Goal: Information Seeking & Learning: Compare options

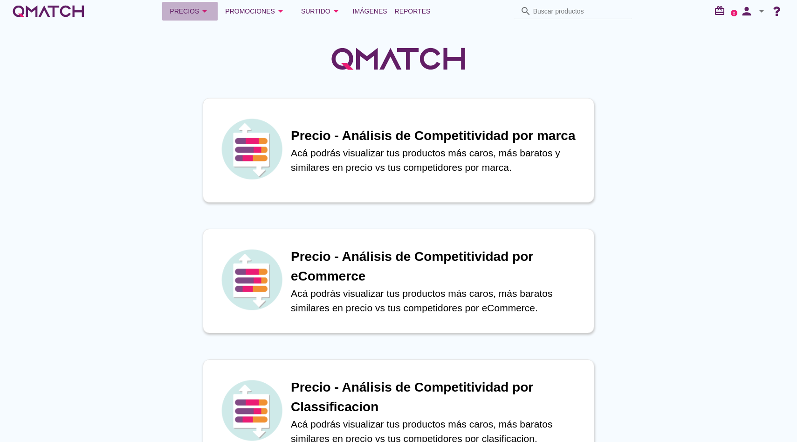
click at [183, 7] on div "Precios arrow_drop_down" at bounding box center [190, 11] width 41 height 11
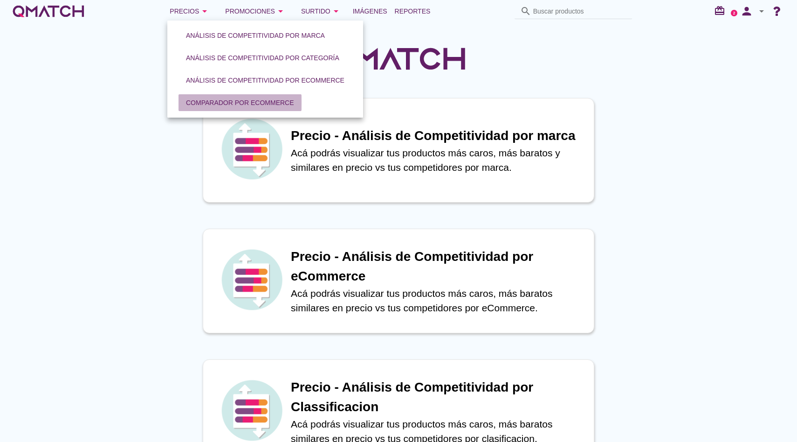
click at [222, 98] on div "Comparador por eCommerce" at bounding box center [240, 103] width 108 height 10
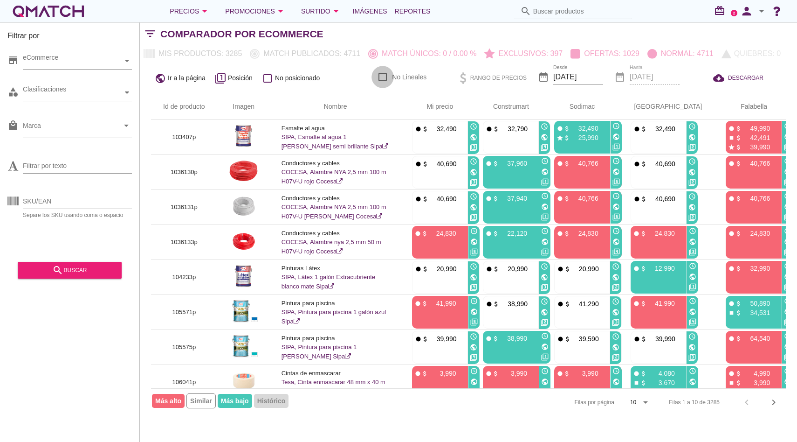
click at [383, 76] on div at bounding box center [383, 77] width 16 height 16
checkbox input "true"
click at [86, 277] on button "search buscar" at bounding box center [70, 270] width 104 height 17
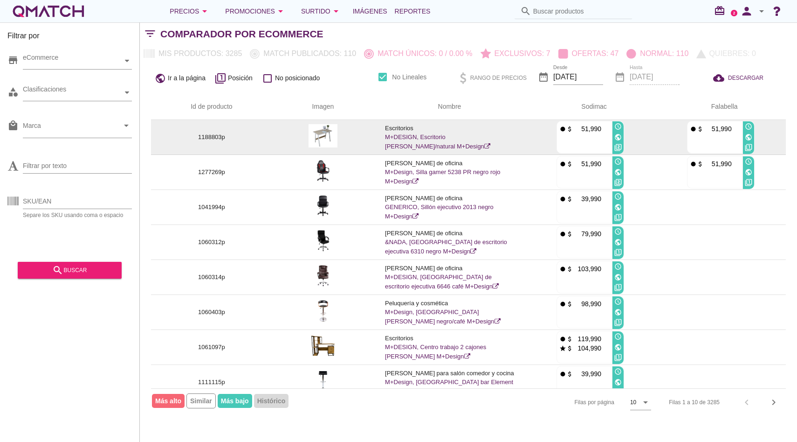
click at [337, 131] on img at bounding box center [323, 135] width 29 height 23
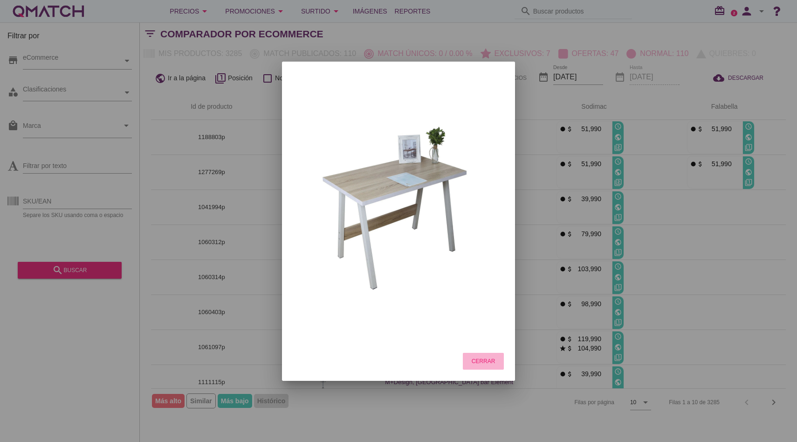
click at [484, 359] on div "Cerrar" at bounding box center [483, 361] width 26 height 8
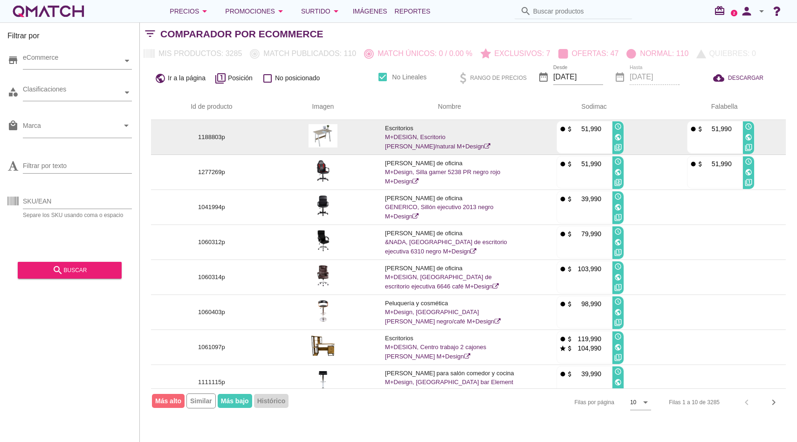
click at [334, 134] on img at bounding box center [323, 135] width 29 height 23
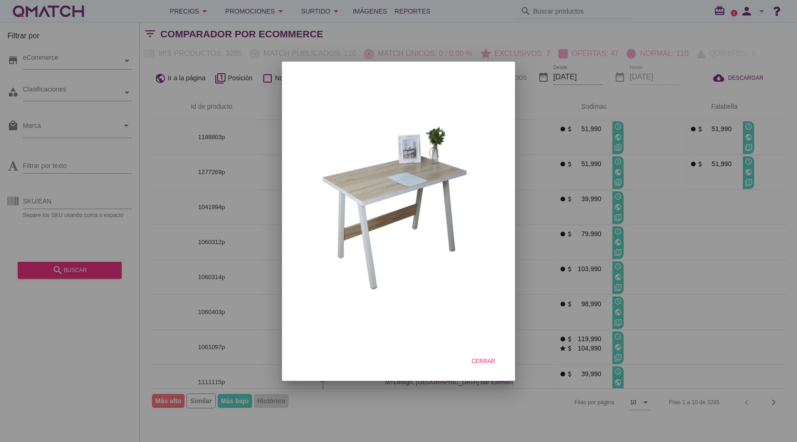
click at [195, 156] on div at bounding box center [398, 221] width 797 height 442
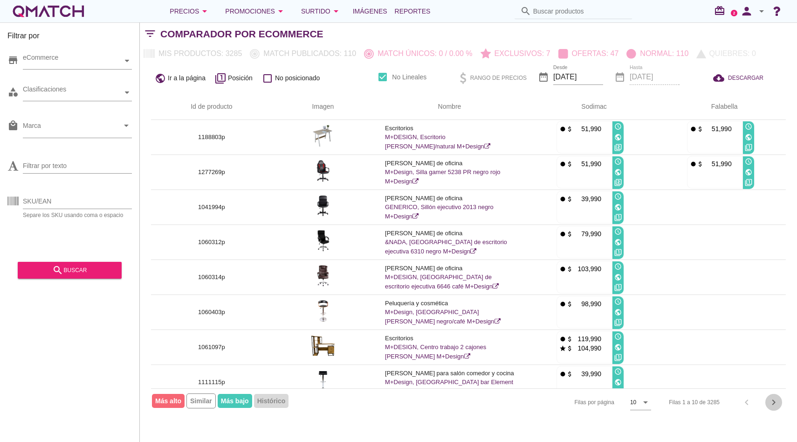
click at [779, 403] on icon "chevron_right" at bounding box center [773, 401] width 11 height 11
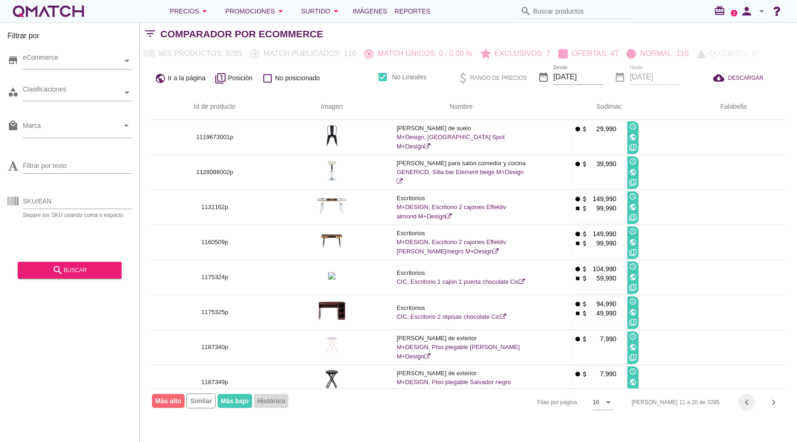
click at [752, 400] on icon "chevron_left" at bounding box center [746, 401] width 11 height 11
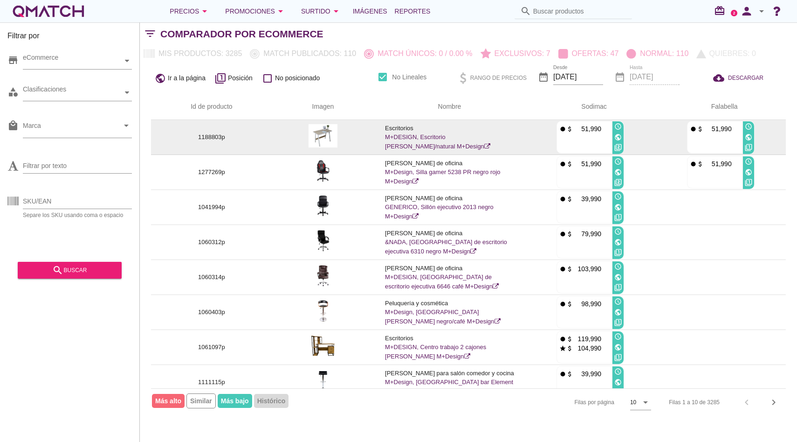
click at [405, 141] on td "Escritorios M+DESIGN, Escritorio [PERSON_NAME]/natural M+Design" at bounding box center [450, 137] width 152 height 35
click at [408, 135] on link "M+DESIGN, Escritorio [PERSON_NAME]/natural M+Design" at bounding box center [437, 141] width 105 height 16
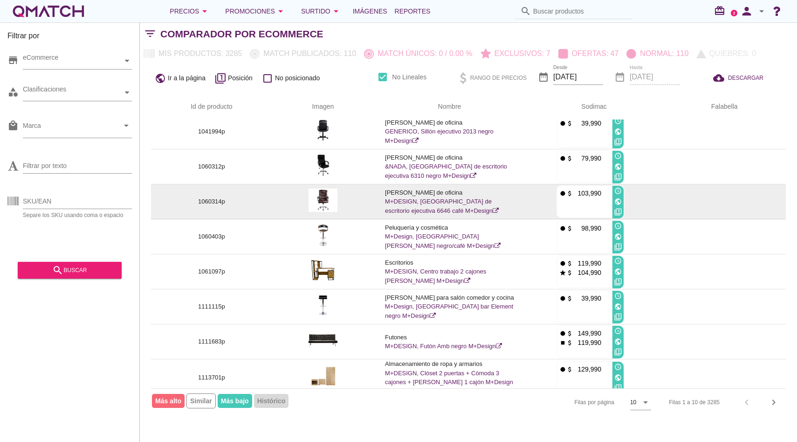
scroll to position [83, 0]
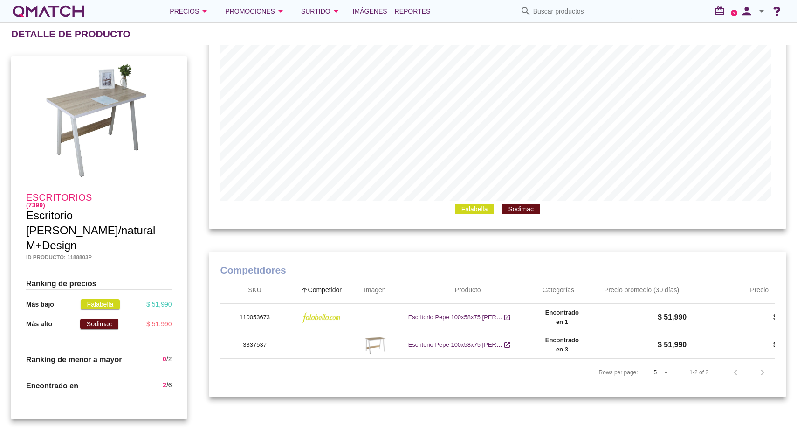
scroll to position [436, 0]
drag, startPoint x: 151, startPoint y: 233, endPoint x: 102, endPoint y: 231, distance: 49.0
click at [102, 231] on h3 "Escritorio Eve blanco/natural M+Design" at bounding box center [99, 230] width 146 height 45
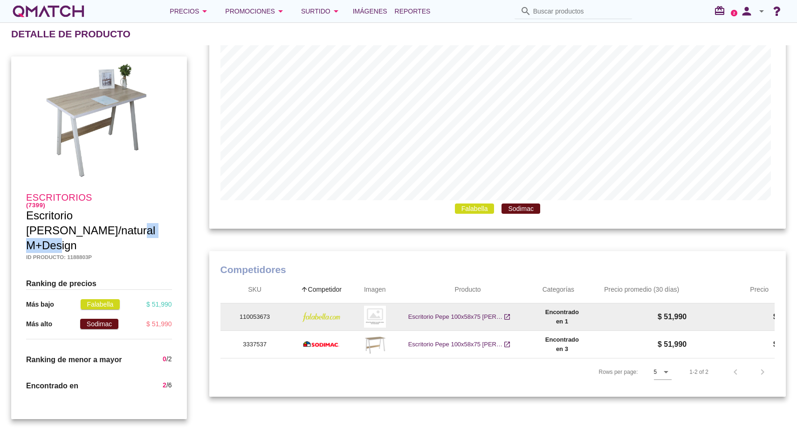
scroll to position [0, 0]
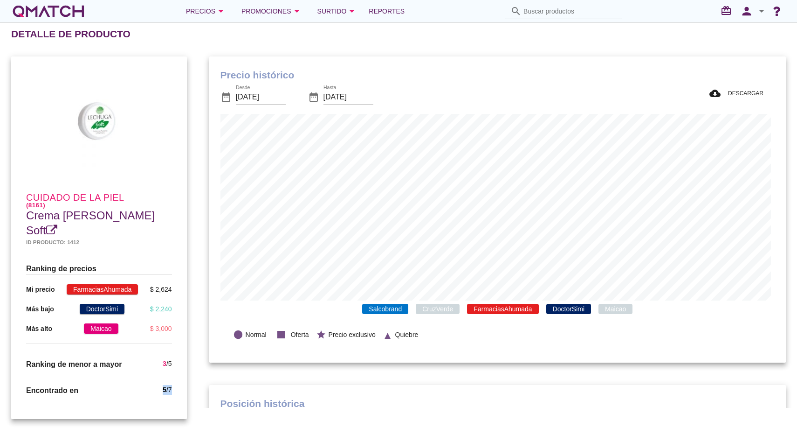
scroll to position [272, 573]
